Goal: Transaction & Acquisition: Obtain resource

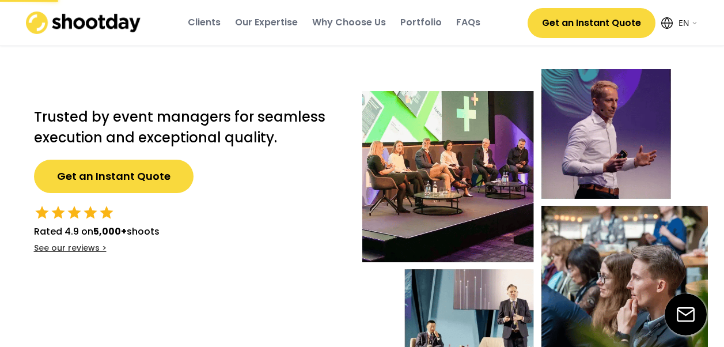
select select ""en""
click at [273, 272] on div "Trusted by event managers for seamless execution and exceptional quality. Get a…" at bounding box center [362, 233] width 691 height 387
click at [145, 173] on button "Get an Instant Quote" at bounding box center [114, 176] width 160 height 33
